Goal: Transaction & Acquisition: Purchase product/service

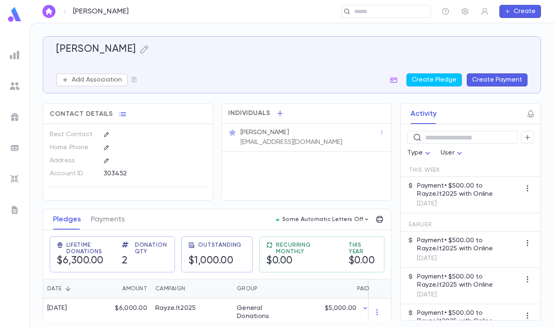
click at [18, 54] on img at bounding box center [15, 55] width 10 height 10
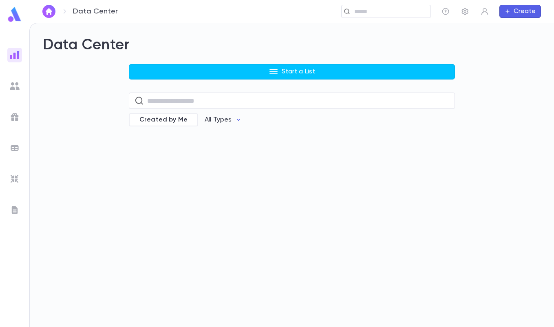
click at [266, 73] on button "Start a List" at bounding box center [292, 71] width 326 height 15
click at [162, 115] on li "Payments" at bounding box center [294, 114] width 326 height 13
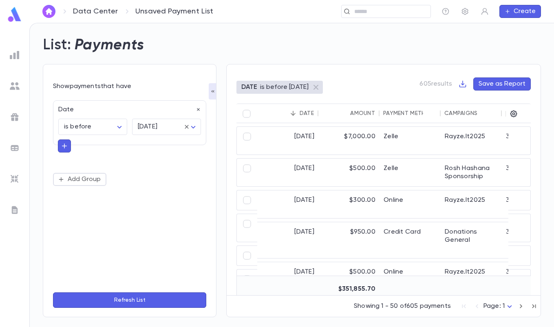
click at [119, 127] on body "Data Center Unsaved Payment List ​ Create List: Payments Show payments that hav…" at bounding box center [277, 175] width 554 height 304
click at [204, 184] on div at bounding box center [277, 163] width 554 height 327
click at [113, 126] on body "Data Center Unsaved Payment List ​ Create List: Payments Show payments that hav…" at bounding box center [277, 175] width 554 height 304
click at [81, 220] on span "is between" at bounding box center [94, 222] width 55 height 8
click at [91, 150] on input "Choose date" at bounding box center [89, 148] width 62 height 16
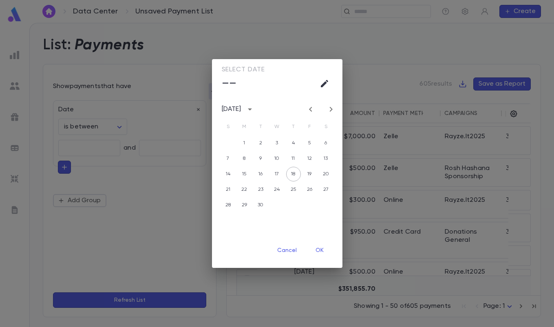
click at [310, 108] on icon "Previous month" at bounding box center [310, 109] width 10 height 10
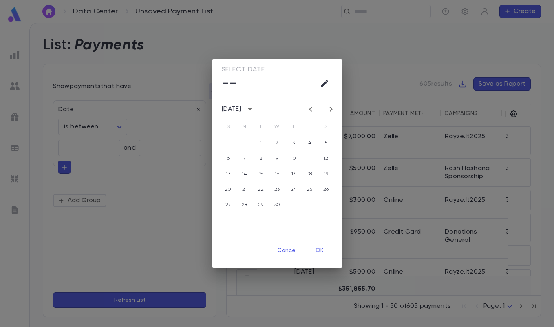
click at [310, 108] on icon "Previous month" at bounding box center [310, 109] width 10 height 10
click at [307, 109] on icon "Previous month" at bounding box center [310, 109] width 10 height 10
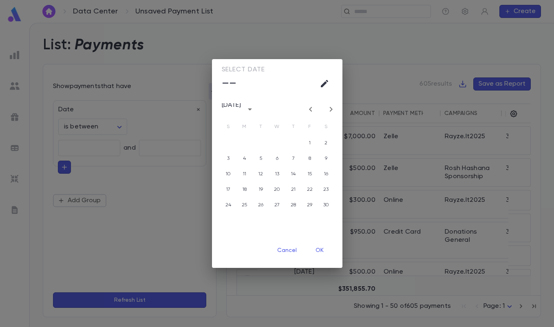
click at [307, 109] on icon "Previous month" at bounding box center [310, 109] width 10 height 10
click at [134, 101] on div "Select date –– August 2024 S M T W T F S 1 2 3 4 5 6 7 8 9 10 11 12 13 14 15 16…" at bounding box center [277, 163] width 554 height 327
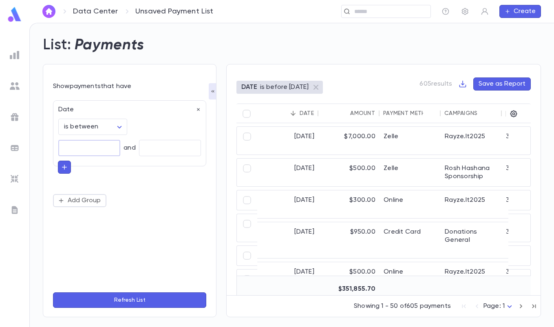
click at [106, 128] on body "Data Center Unsaved Payment List ​ Create List: Payments Show payments that hav…" at bounding box center [277, 175] width 554 height 304
click at [94, 193] on span "is before" at bounding box center [94, 196] width 55 height 8
type input "********"
click at [67, 145] on icon "button" at bounding box center [64, 146] width 7 height 8
click at [103, 149] on input "text" at bounding box center [126, 144] width 119 height 11
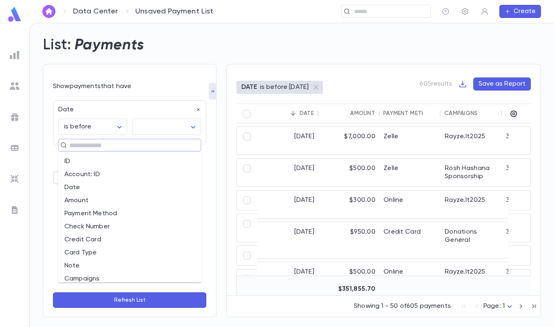
click at [103, 146] on input "text" at bounding box center [126, 144] width 119 height 11
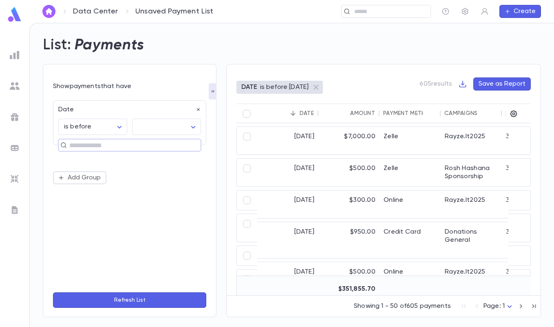
click at [103, 146] on input "text" at bounding box center [126, 144] width 119 height 11
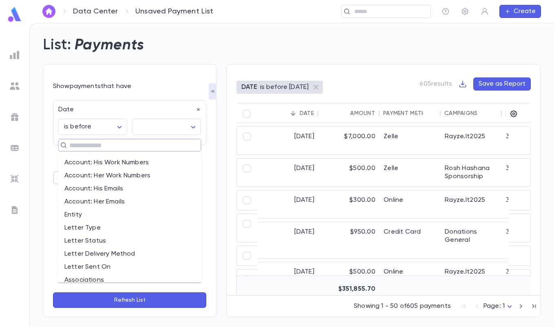
scroll to position [475, 0]
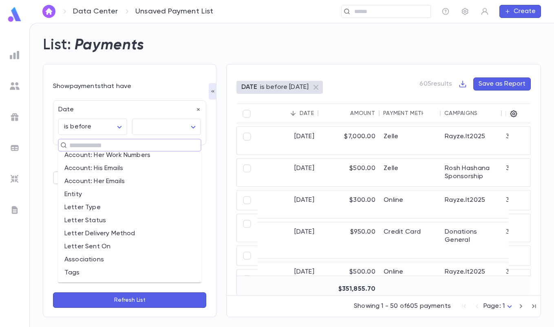
click at [43, 216] on div "Show payments that have Date is before ******** ​ ​ ​ ​ Add Group Refresh List" at bounding box center [130, 190] width 174 height 253
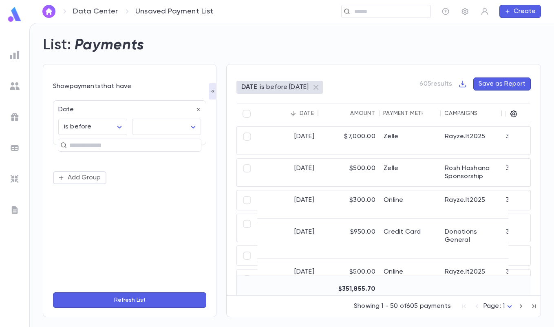
click at [120, 298] on button "Refresh List" at bounding box center [129, 299] width 153 height 15
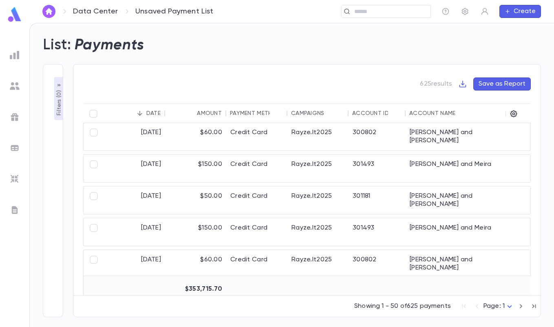
scroll to position [0, 0]
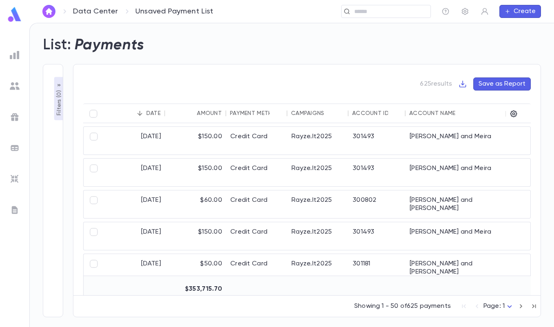
click at [59, 88] on icon "button" at bounding box center [59, 85] width 7 height 7
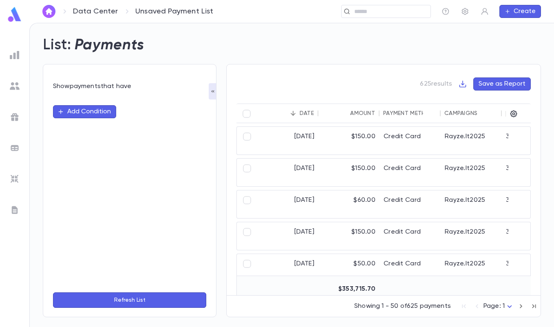
click at [213, 96] on button "button" at bounding box center [213, 91] width 8 height 16
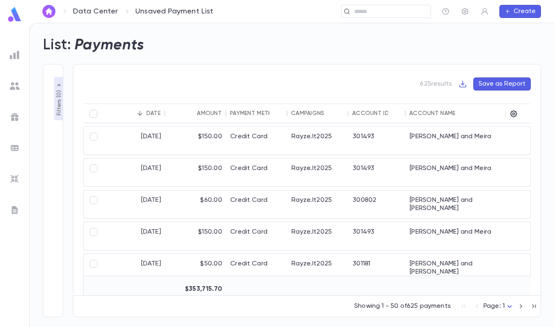
click at [59, 82] on button "Filters ( 0 )" at bounding box center [59, 98] width 10 height 43
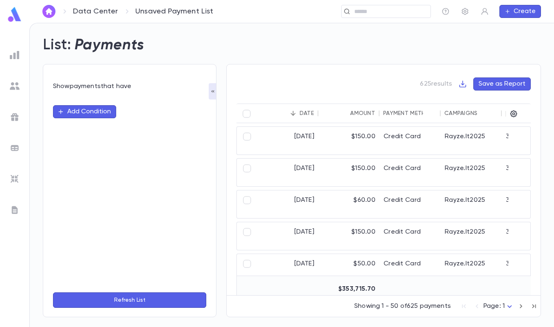
click at [173, 54] on div "Show payments that have Add Condition Refresh List" at bounding box center [124, 185] width 183 height 263
click at [288, 46] on div "List: Payments" at bounding box center [286, 40] width 507 height 28
click at [214, 42] on div "List: Payments" at bounding box center [286, 40] width 507 height 28
click at [462, 84] on icon "button" at bounding box center [462, 84] width 7 height 7
click at [413, 55] on div at bounding box center [277, 163] width 554 height 327
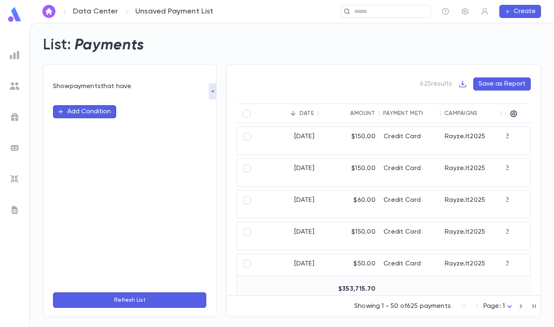
click at [211, 89] on icon "button" at bounding box center [212, 91] width 7 height 7
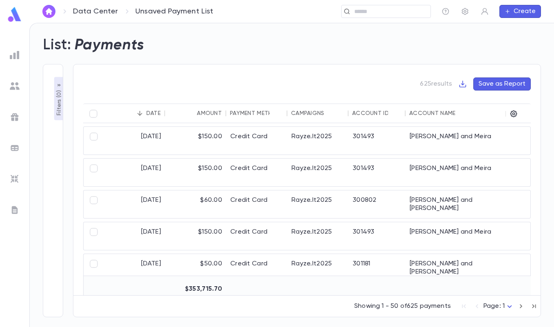
click at [59, 85] on icon "button" at bounding box center [58, 85] width 3 height 2
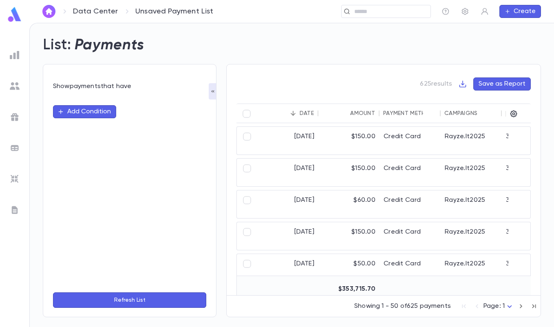
click at [212, 88] on button "button" at bounding box center [213, 91] width 8 height 16
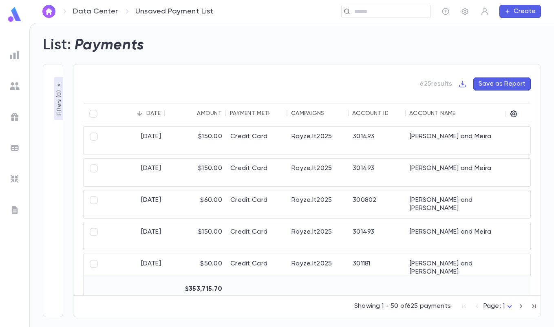
click at [464, 82] on icon "button" at bounding box center [462, 84] width 7 height 7
click at [481, 102] on li "Download CSV" at bounding box center [490, 99] width 59 height 13
click at [57, 84] on icon "button" at bounding box center [59, 85] width 7 height 7
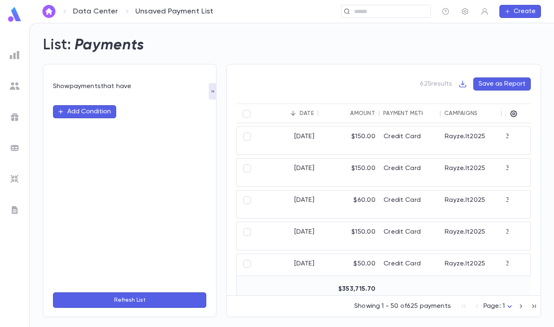
click at [101, 110] on button "Add Condition" at bounding box center [84, 111] width 63 height 13
click at [101, 110] on input "text" at bounding box center [126, 111] width 128 height 11
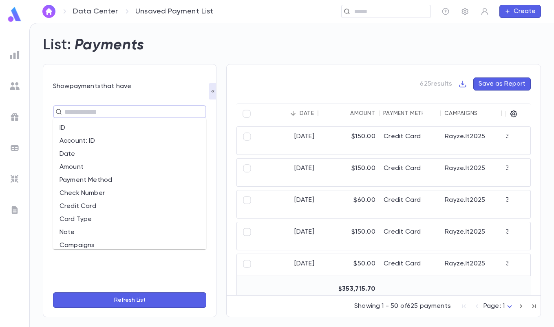
click at [92, 114] on input "text" at bounding box center [126, 111] width 128 height 11
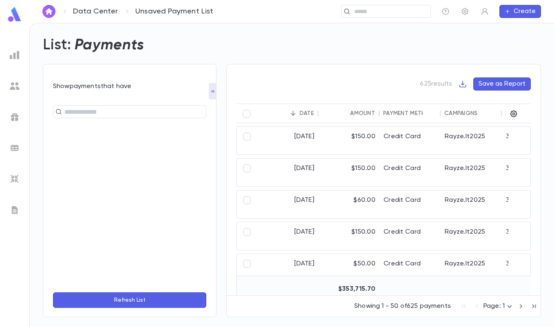
click at [106, 93] on form "Show payments that have ​ Refresh List" at bounding box center [129, 195] width 153 height 226
click at [172, 55] on div "Show payments that have ​ Refresh List" at bounding box center [124, 185] width 183 height 263
click at [86, 111] on input "text" at bounding box center [126, 111] width 128 height 11
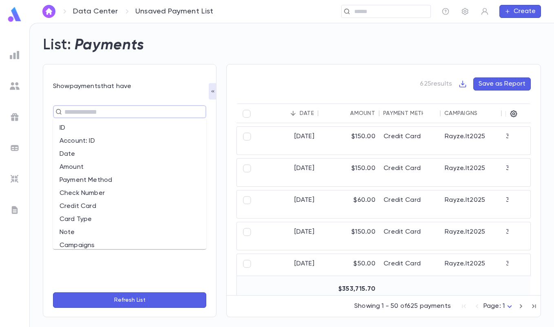
click at [208, 92] on div "Show payments that have ​ Refresh List" at bounding box center [130, 190] width 174 height 253
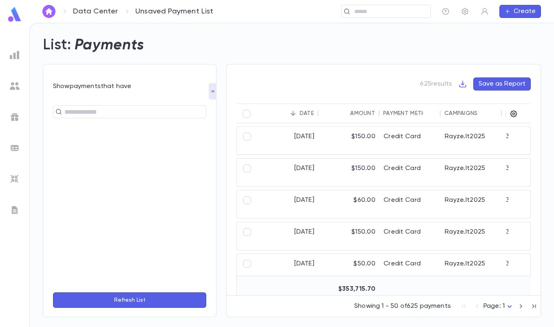
click at [214, 91] on icon "button" at bounding box center [212, 91] width 7 height 7
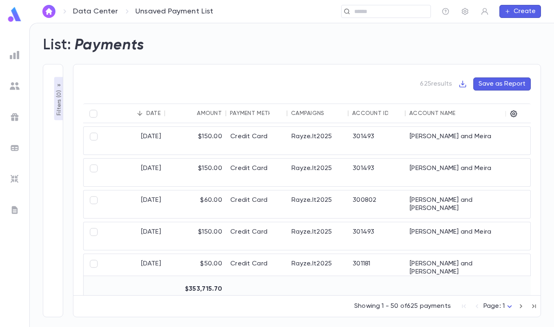
click at [62, 83] on button "Filters ( 0 )" at bounding box center [59, 98] width 10 height 43
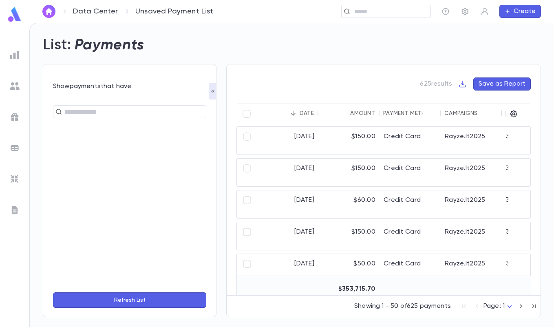
click at [92, 115] on input "text" at bounding box center [126, 111] width 128 height 11
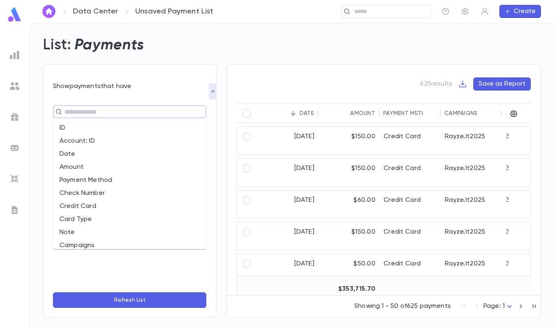
click at [90, 153] on li "Date" at bounding box center [129, 153] width 153 height 13
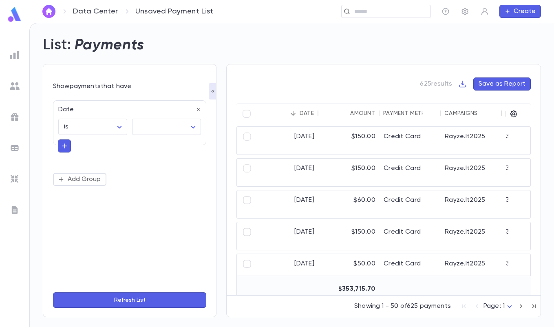
click at [117, 126] on body "Data Center Unsaved Payment List ​ Create List: Payments Show payments that hav…" at bounding box center [277, 175] width 554 height 304
click at [87, 225] on span "is between" at bounding box center [94, 222] width 55 height 8
type input "*******"
click at [95, 143] on input "Choose date" at bounding box center [89, 148] width 62 height 16
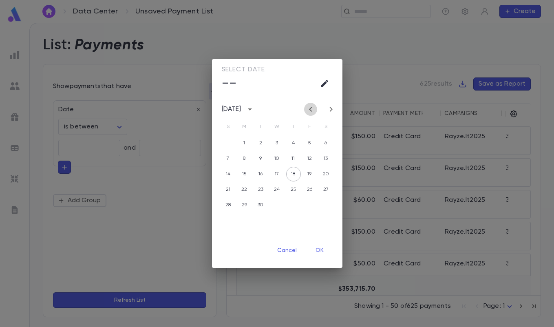
click at [308, 108] on icon "Previous month" at bounding box center [310, 109] width 10 height 10
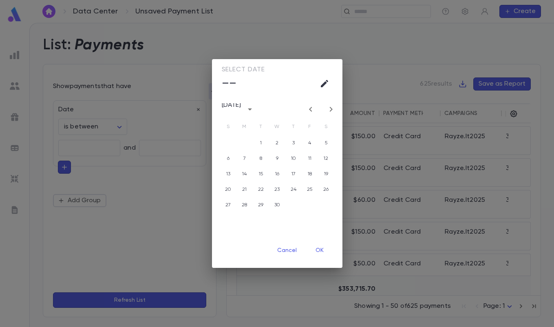
click at [308, 108] on icon "Previous month" at bounding box center [310, 109] width 10 height 10
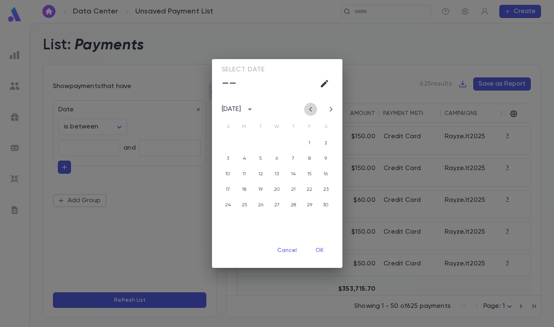
click at [308, 108] on icon "Previous month" at bounding box center [310, 109] width 10 height 10
click at [231, 144] on button "1" at bounding box center [228, 143] width 15 height 15
type input "**********"
click at [154, 145] on div "Select date Sun, Sep 1 September 2024 S M T W T F S 1 2 3 4 5 6 7 8 9 10 11 12 …" at bounding box center [277, 163] width 554 height 327
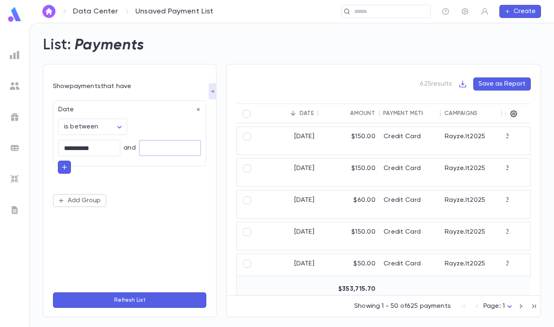
click at [154, 152] on input "Choose date" at bounding box center [170, 148] width 62 height 16
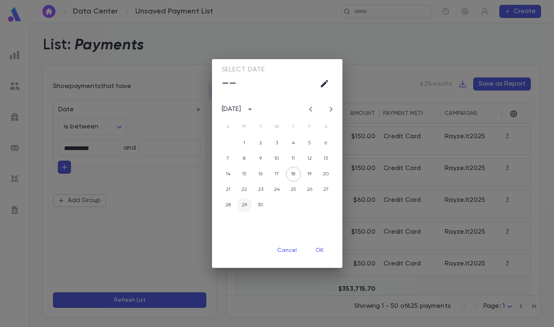
click at [246, 208] on button "29" at bounding box center [244, 205] width 15 height 15
click at [260, 205] on button "30" at bounding box center [260, 205] width 15 height 15
type input "**********"
click at [148, 179] on div "Select date Tue, Sep 30 September 2025 S M T W T F S 1 2 3 4 5 6 7 8 9 10 11 12…" at bounding box center [277, 163] width 554 height 327
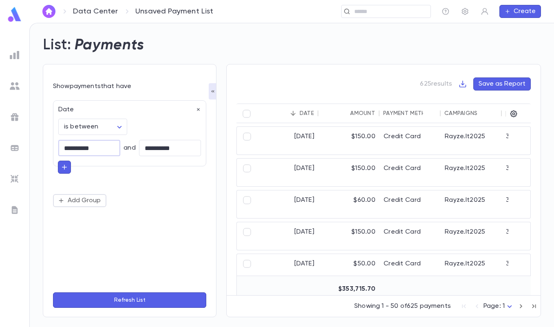
click at [102, 149] on input "**********" at bounding box center [89, 148] width 62 height 16
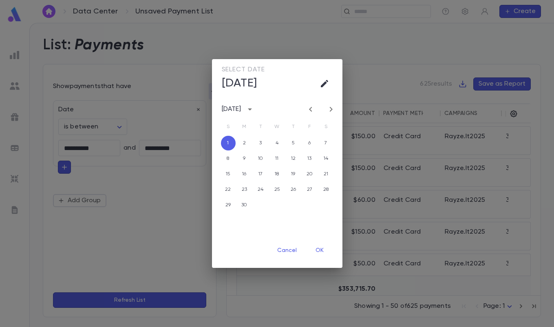
click at [122, 113] on div "Select date Sun, Sep 1 September 2024 S M T W T F S 1 2 3 4 5 6 7 8 9 10 11 12 …" at bounding box center [277, 163] width 554 height 327
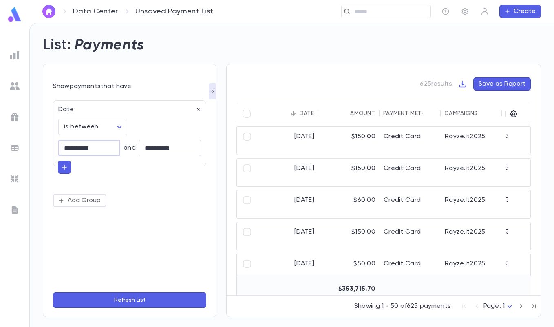
click at [115, 126] on body "**********" at bounding box center [277, 175] width 554 height 304
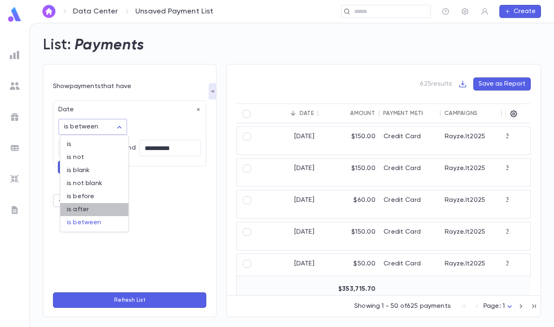
click at [88, 209] on span "is after" at bounding box center [94, 209] width 55 height 8
type input "**********"
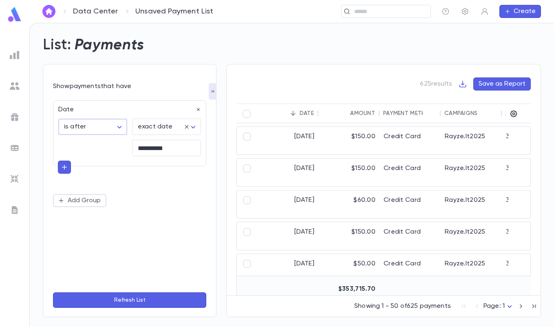
click at [170, 149] on input "**********" at bounding box center [166, 148] width 69 height 16
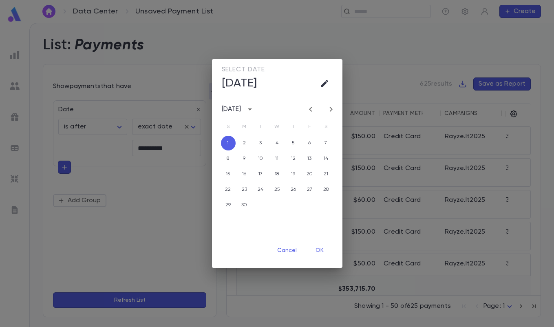
click at [312, 110] on icon "Previous month" at bounding box center [310, 109] width 10 height 10
click at [330, 209] on button "31" at bounding box center [326, 205] width 15 height 15
type input "**********"
click at [168, 178] on div "Select date Sat, Aug 31 August 2024 S M T W T F S 1 2 3 4 5 6 7 8 9 10 11 12 13…" at bounding box center [277, 163] width 554 height 327
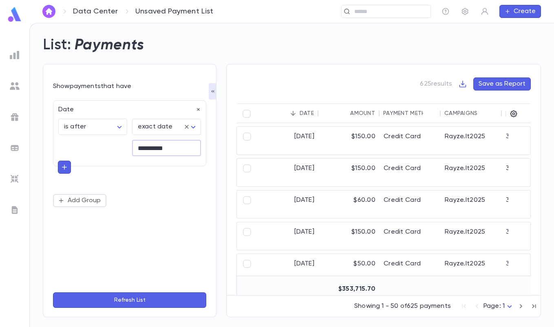
click at [124, 301] on button "Refresh List" at bounding box center [129, 299] width 153 height 15
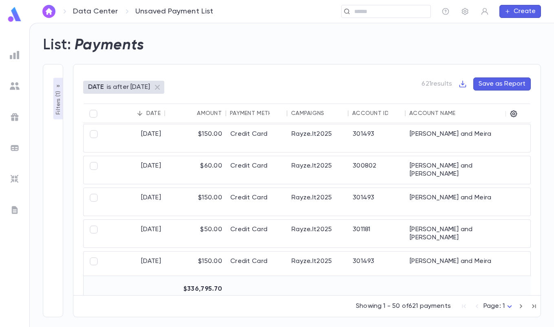
scroll to position [41, 0]
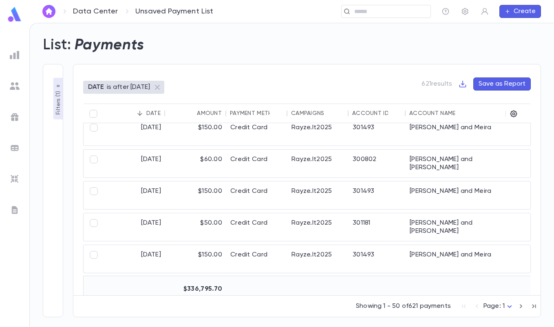
click at [464, 82] on icon "button" at bounding box center [462, 84] width 8 height 8
click at [474, 100] on li "Download CSV" at bounding box center [490, 99] width 59 height 13
click at [248, 33] on div "List: Payments" at bounding box center [286, 40] width 507 height 28
click at [384, 12] on input "text" at bounding box center [383, 12] width 63 height 8
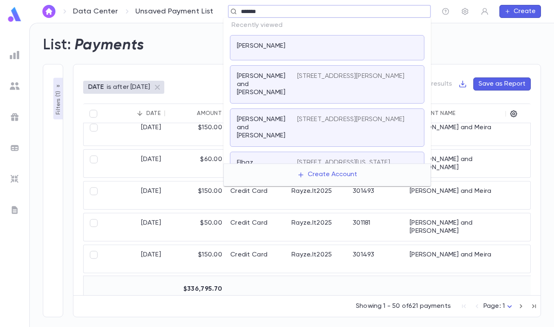
type input "********"
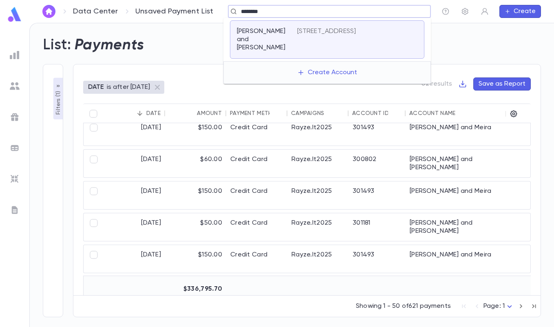
click at [319, 35] on p "2554 Claver Road, University Heights OH 44118" at bounding box center [326, 31] width 59 height 8
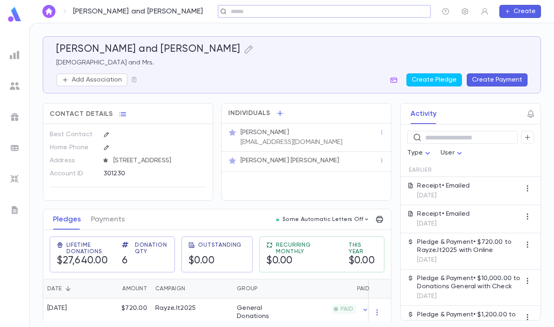
click at [288, 138] on p "zkraut@noienhancements.com" at bounding box center [291, 142] width 102 height 8
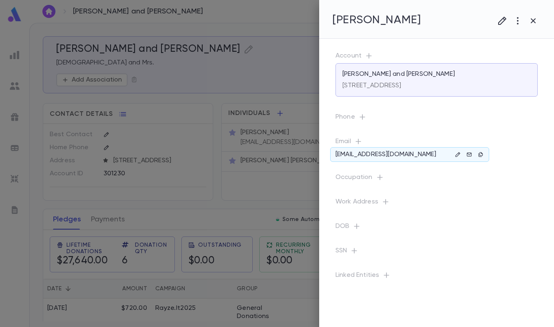
click at [456, 154] on icon "button" at bounding box center [458, 155] width 6 height 6
click at [511, 262] on div at bounding box center [277, 163] width 554 height 327
click at [358, 141] on icon "button" at bounding box center [357, 140] width 5 height 5
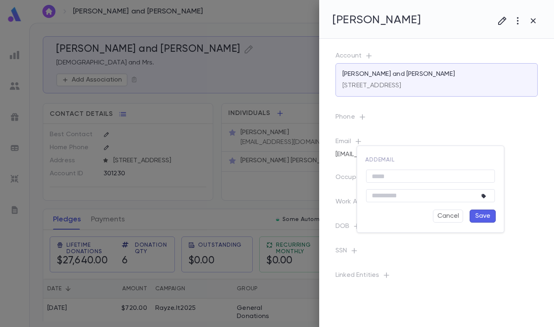
click at [412, 180] on input "text" at bounding box center [430, 176] width 129 height 13
click at [411, 178] on input "text" at bounding box center [430, 176] width 129 height 13
type input "*"
click at [396, 176] on input "*********" at bounding box center [430, 176] width 129 height 13
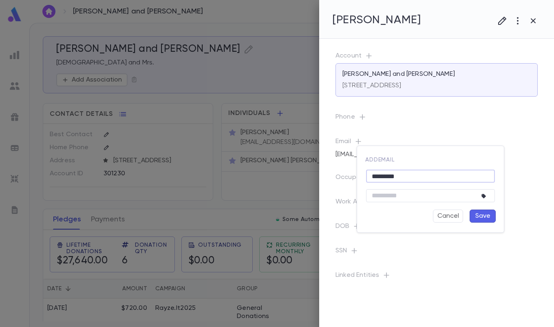
click at [396, 176] on input "*********" at bounding box center [430, 176] width 129 height 13
paste input "**********"
type input "**********"
click at [488, 221] on button "Save" at bounding box center [482, 215] width 26 height 13
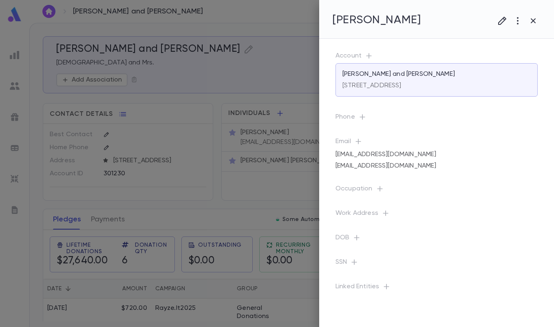
click at [530, 21] on icon "button" at bounding box center [533, 21] width 10 height 10
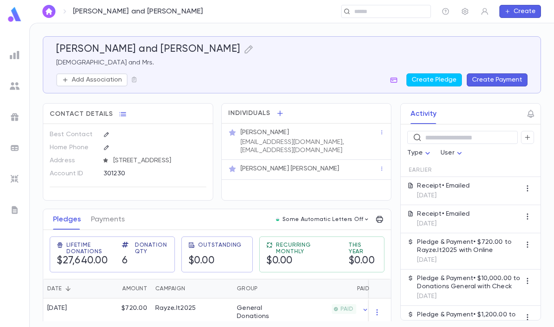
click at [479, 79] on button "Create Payment" at bounding box center [496, 79] width 61 height 13
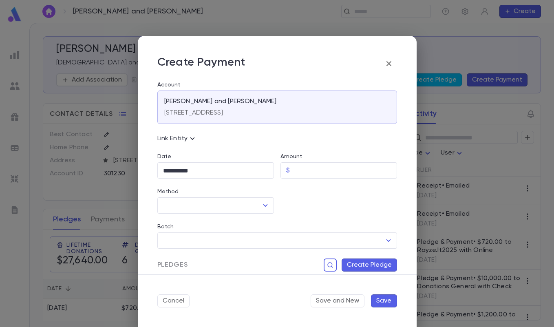
click at [293, 171] on input "Amount" at bounding box center [345, 171] width 104 height 16
type input "********"
click at [205, 202] on input "Method" at bounding box center [209, 205] width 97 height 15
click at [189, 248] on li "Credit Card" at bounding box center [214, 249] width 115 height 13
type input "**********"
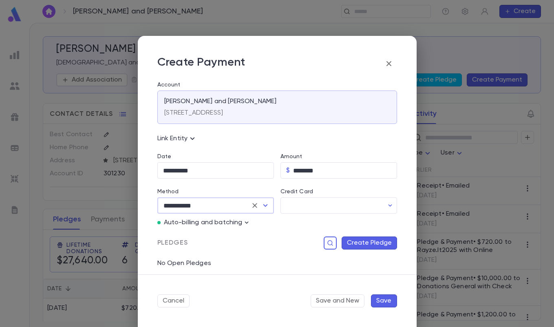
click at [300, 204] on input "Credit Card" at bounding box center [331, 206] width 103 height 16
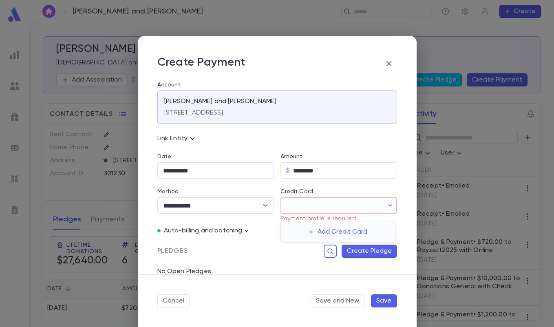
click at [326, 231] on button "Add Credit Card" at bounding box center [337, 231] width 68 height 13
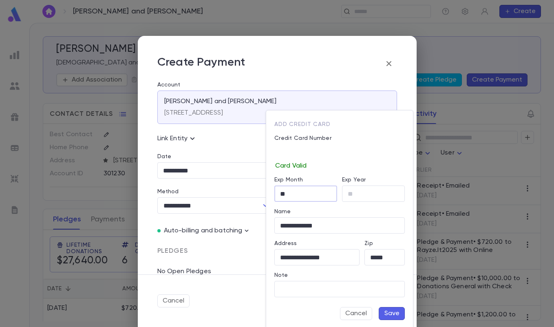
type input "**"
click at [388, 313] on button "Save" at bounding box center [391, 313] width 26 height 13
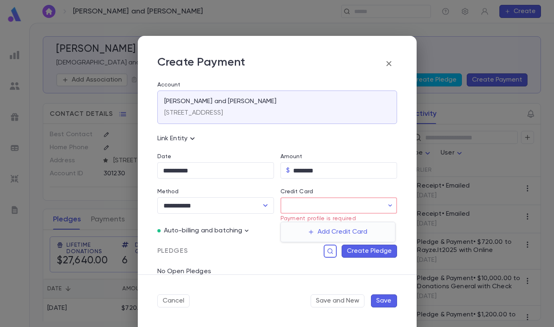
type input "********"
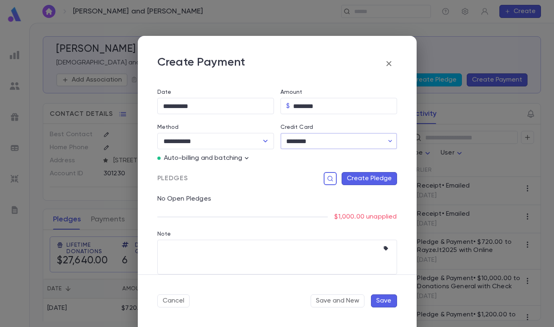
scroll to position [74, 0]
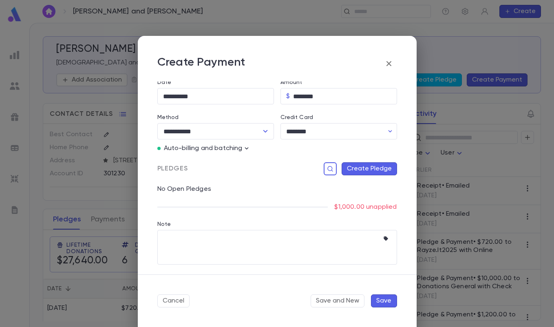
click at [381, 170] on button "Create Pledge" at bounding box center [368, 168] width 55 height 13
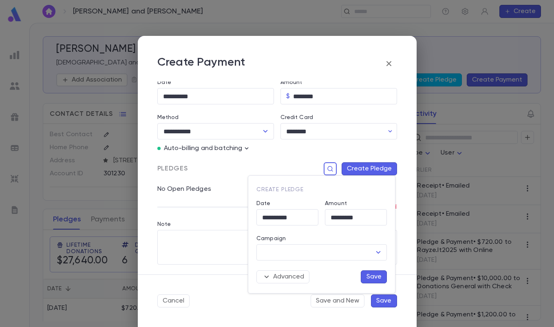
click at [298, 249] on input "Campaign" at bounding box center [315, 251] width 111 height 15
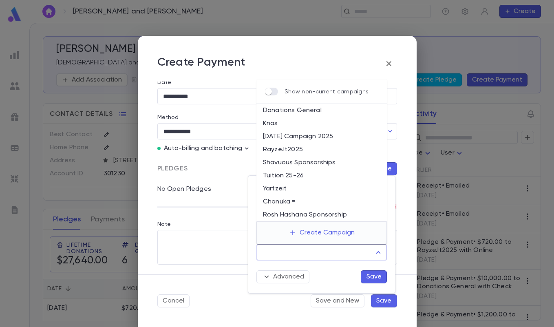
click at [297, 211] on li "Rosh Hashana Sponsorship" at bounding box center [321, 214] width 130 height 13
type input "**********"
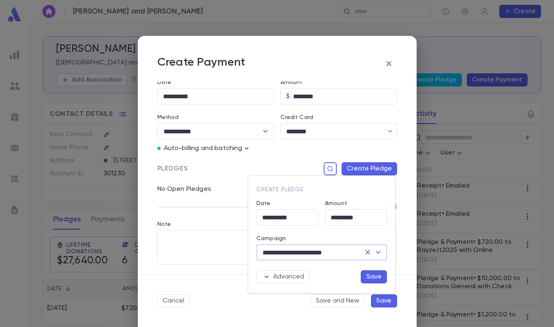
click at [370, 277] on button "Save" at bounding box center [373, 276] width 26 height 13
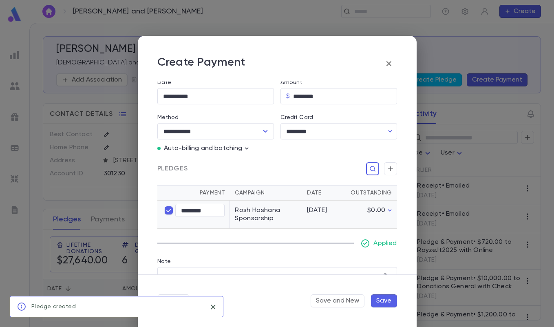
click at [385, 301] on button "Save" at bounding box center [384, 300] width 26 height 13
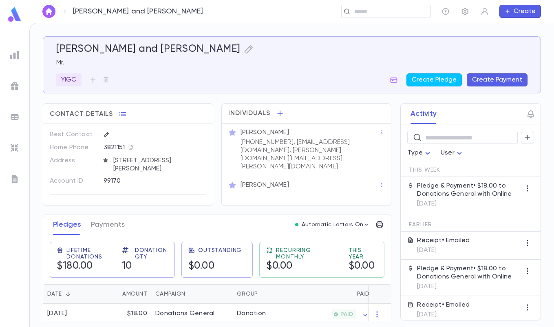
click at [354, 9] on input "text" at bounding box center [383, 12] width 63 height 8
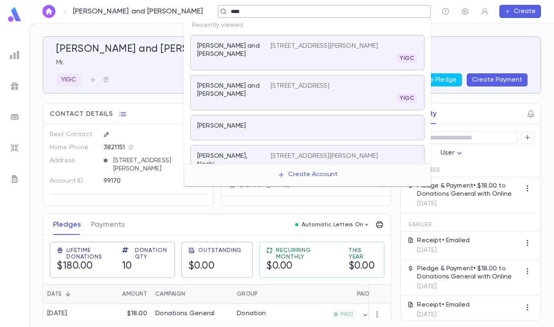
type input "*****"
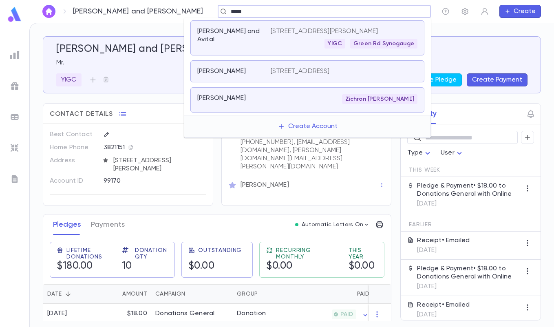
click at [268, 105] on div "[PERSON_NAME]" at bounding box center [233, 99] width 73 height 11
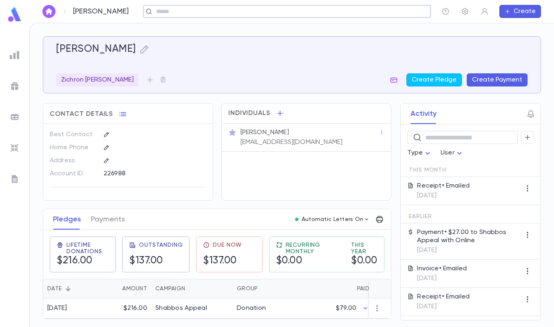
click at [395, 81] on icon "button" at bounding box center [393, 80] width 8 height 8
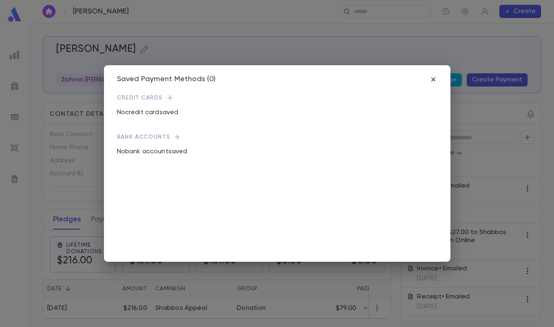
click at [329, 51] on div "Saved Payment Methods (0) Credit Cards No credit card saved Bank Accounts No ba…" at bounding box center [277, 163] width 554 height 327
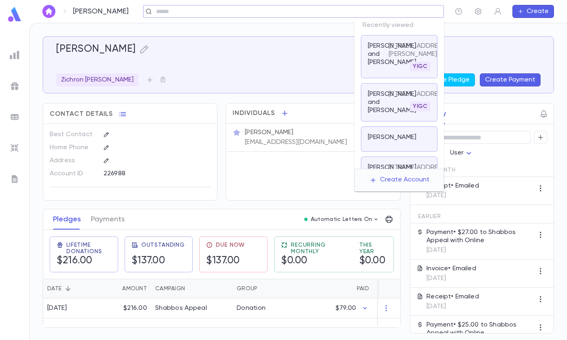
click at [395, 13] on input "text" at bounding box center [291, 12] width 275 height 8
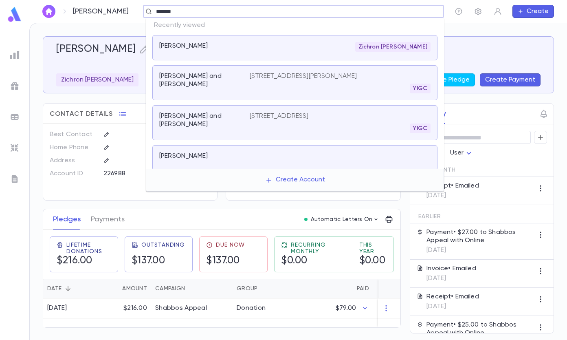
type input "********"
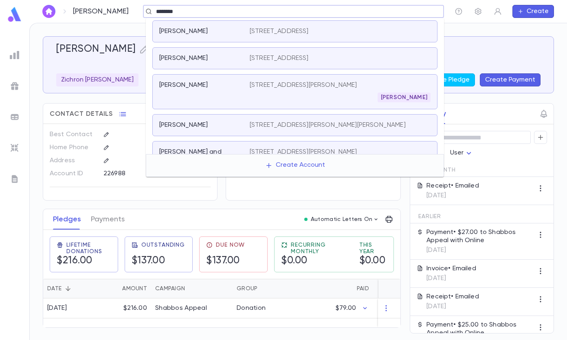
click at [231, 106] on div "[PERSON_NAME] [STREET_ADDRESS][PERSON_NAME] [PERSON_NAME]" at bounding box center [294, 91] width 285 height 35
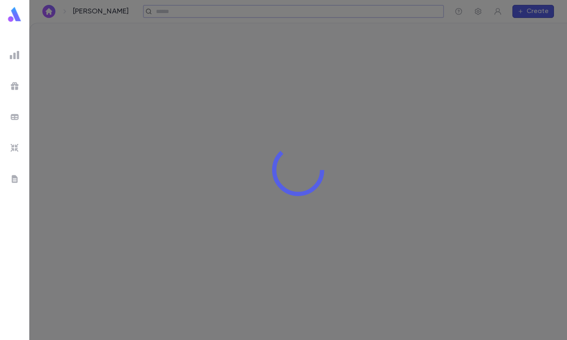
click at [198, 83] on div at bounding box center [298, 170] width 538 height 340
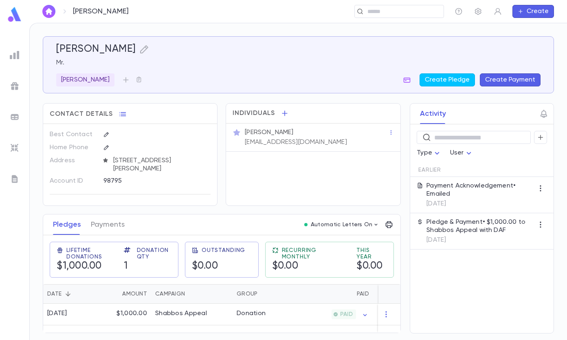
scroll to position [2, 0]
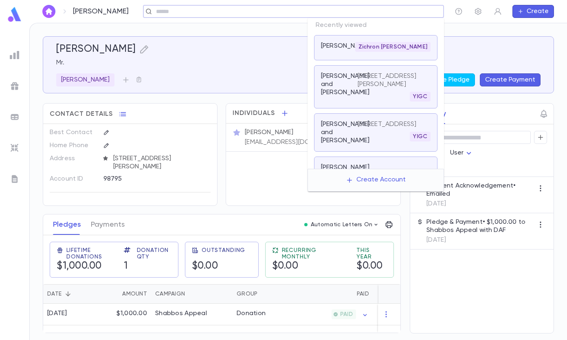
click at [399, 12] on input "text" at bounding box center [291, 12] width 275 height 8
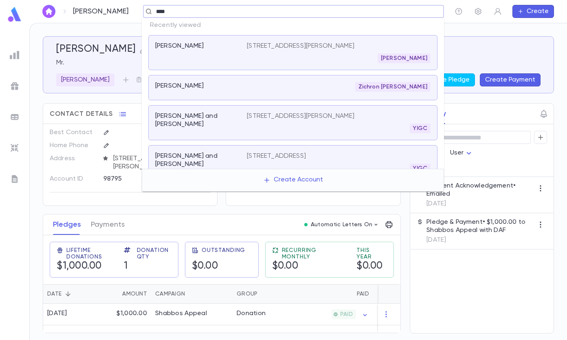
type input "*****"
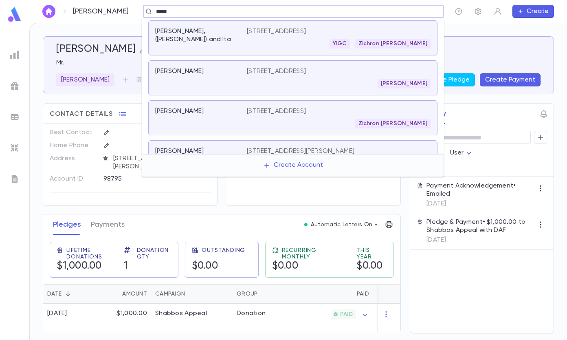
click at [190, 81] on div "[PERSON_NAME]" at bounding box center [201, 77] width 92 height 21
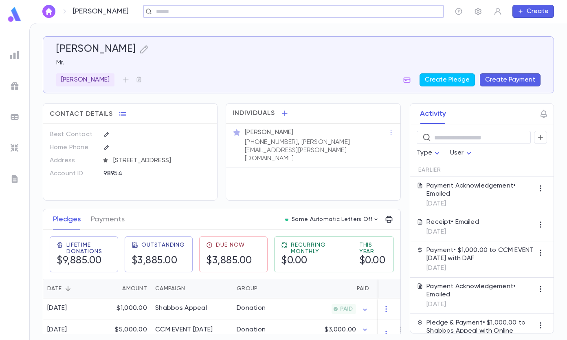
click at [459, 82] on button "Create Pledge" at bounding box center [447, 79] width 55 height 13
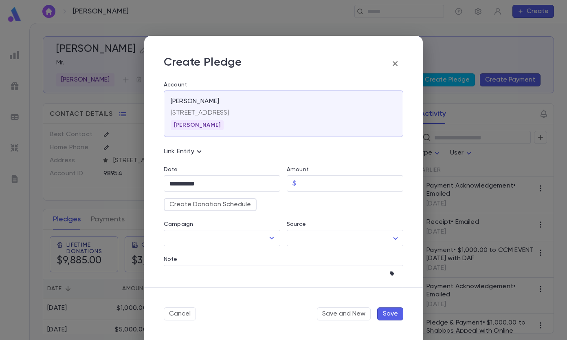
click at [308, 183] on input "Amount" at bounding box center [351, 184] width 104 height 16
type input "********"
click at [233, 236] on input "Campaign" at bounding box center [215, 237] width 97 height 15
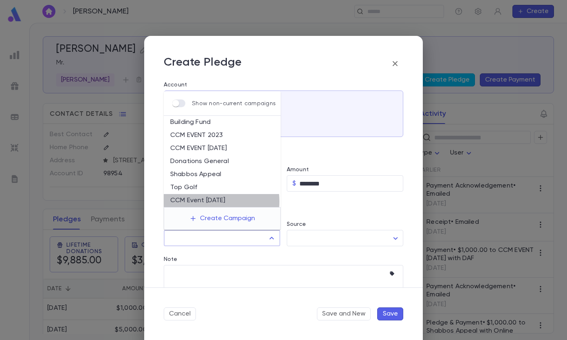
click at [211, 201] on li "CCM Event [DATE]" at bounding box center [222, 200] width 117 height 13
type input "**********"
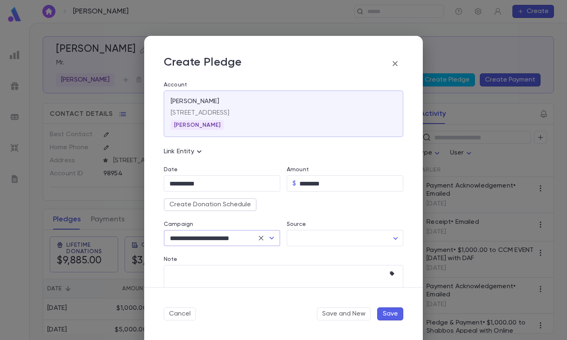
scroll to position [22, 0]
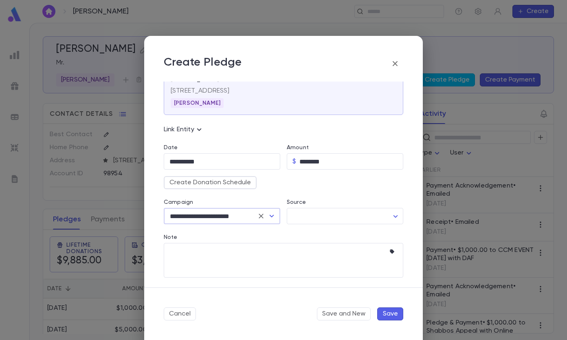
click at [397, 312] on button "Save" at bounding box center [390, 313] width 26 height 13
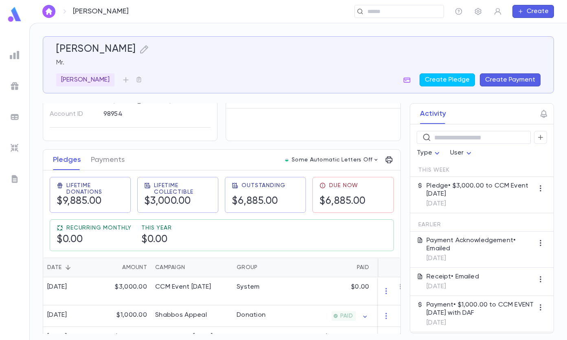
scroll to position [0, 0]
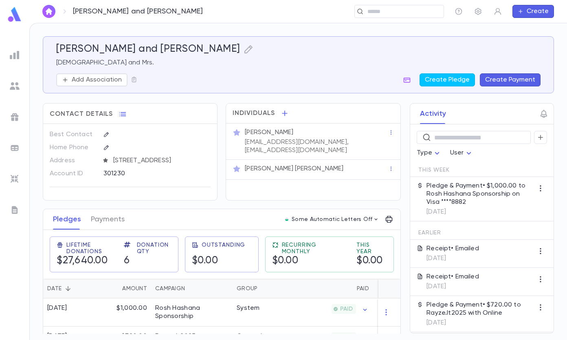
click at [421, 11] on input "text" at bounding box center [396, 12] width 63 height 8
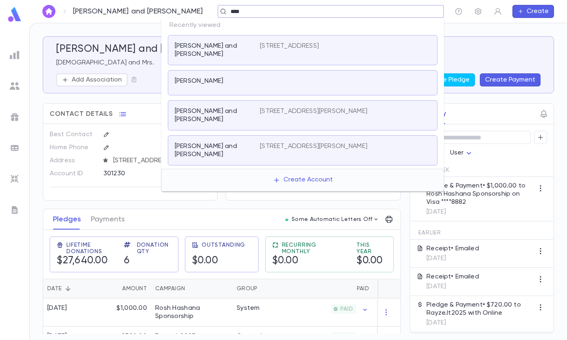
type input "*****"
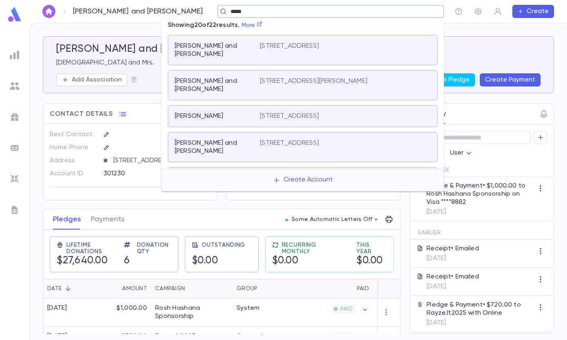
scroll to position [204, 0]
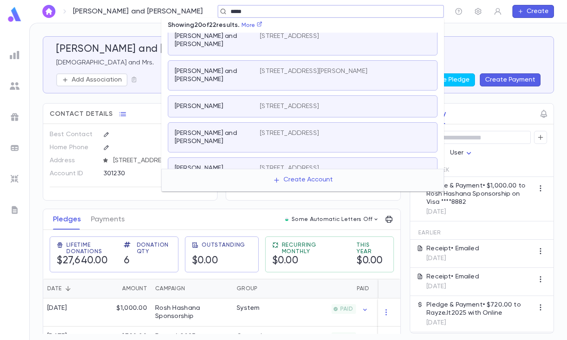
click at [244, 129] on p "Klein, Yona and Shoshana" at bounding box center [212, 137] width 75 height 16
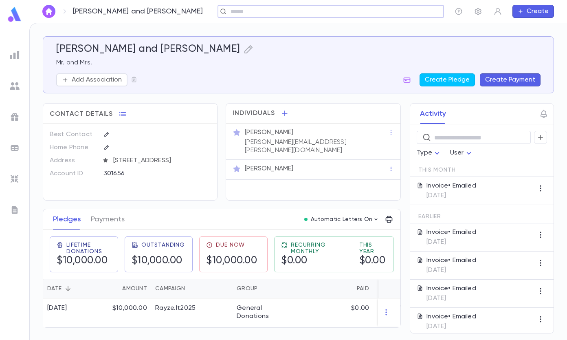
scroll to position [2, 0]
